Goal: Task Accomplishment & Management: Complete application form

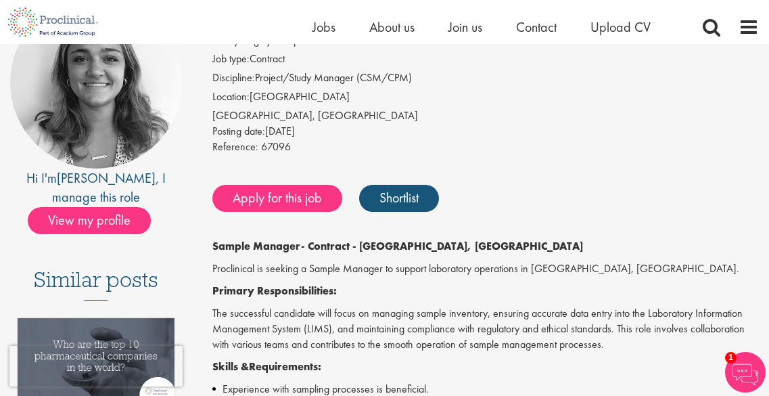
scroll to position [68, 0]
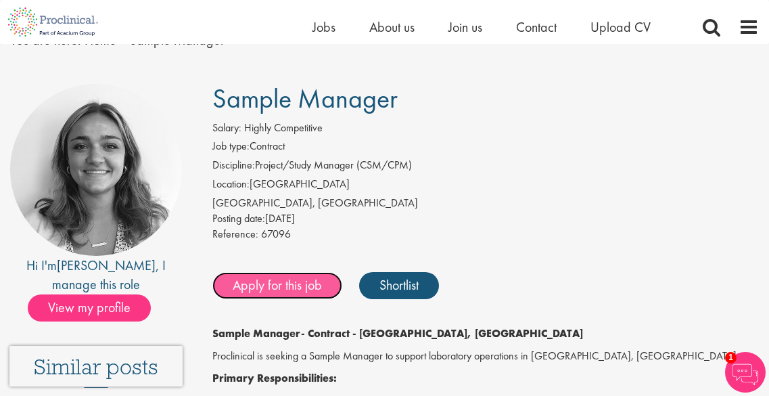
click at [286, 290] on link "Apply for this job" at bounding box center [277, 285] width 130 height 27
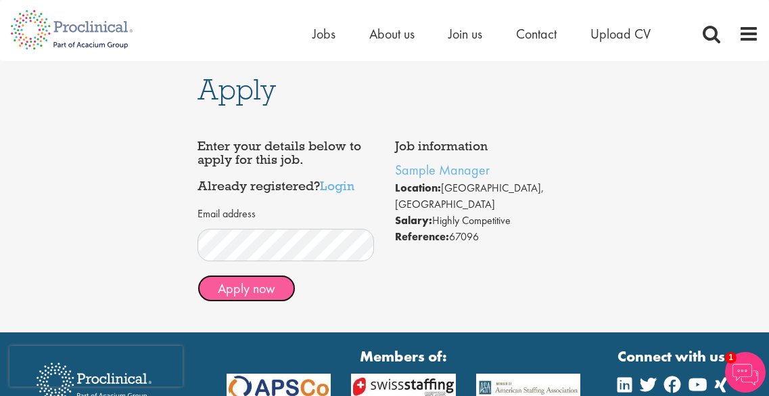
click at [262, 298] on button "Apply now" at bounding box center [246, 288] width 98 height 27
